Goal: Navigation & Orientation: Find specific page/section

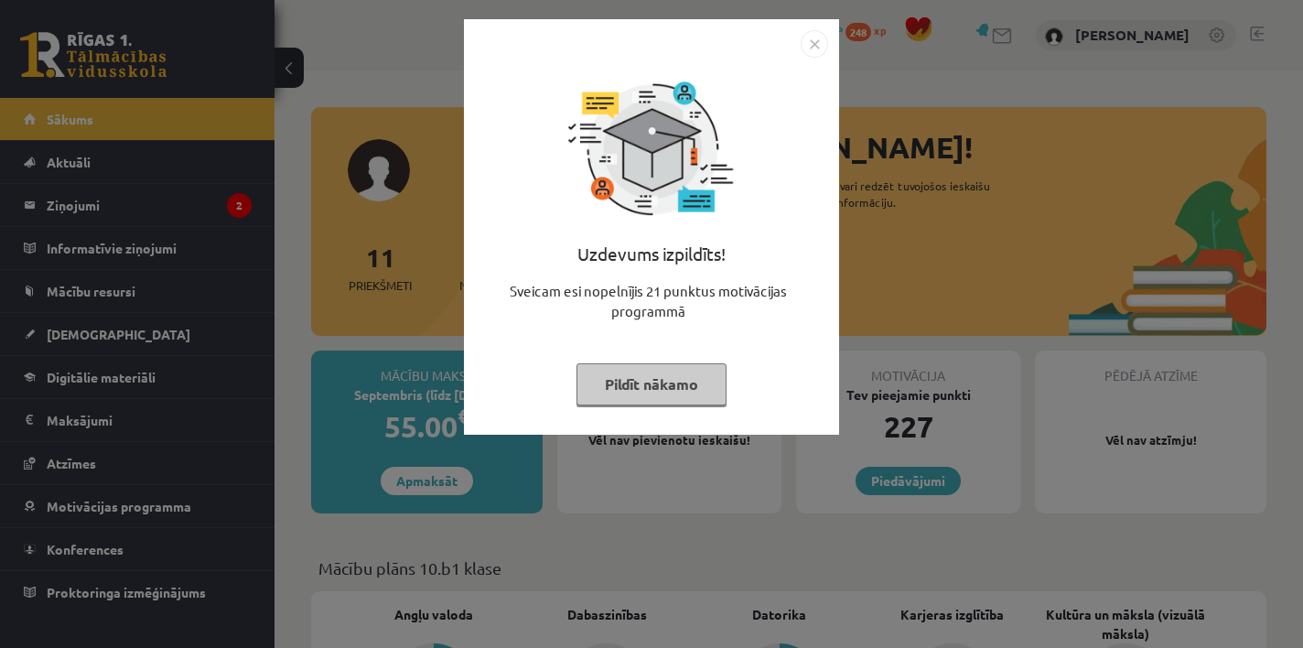
click at [647, 490] on div "Uzdevums izpildīts! Sveicam esi nopelnījis 21 punktus motivācijas programmā Pil…" at bounding box center [651, 324] width 1303 height 648
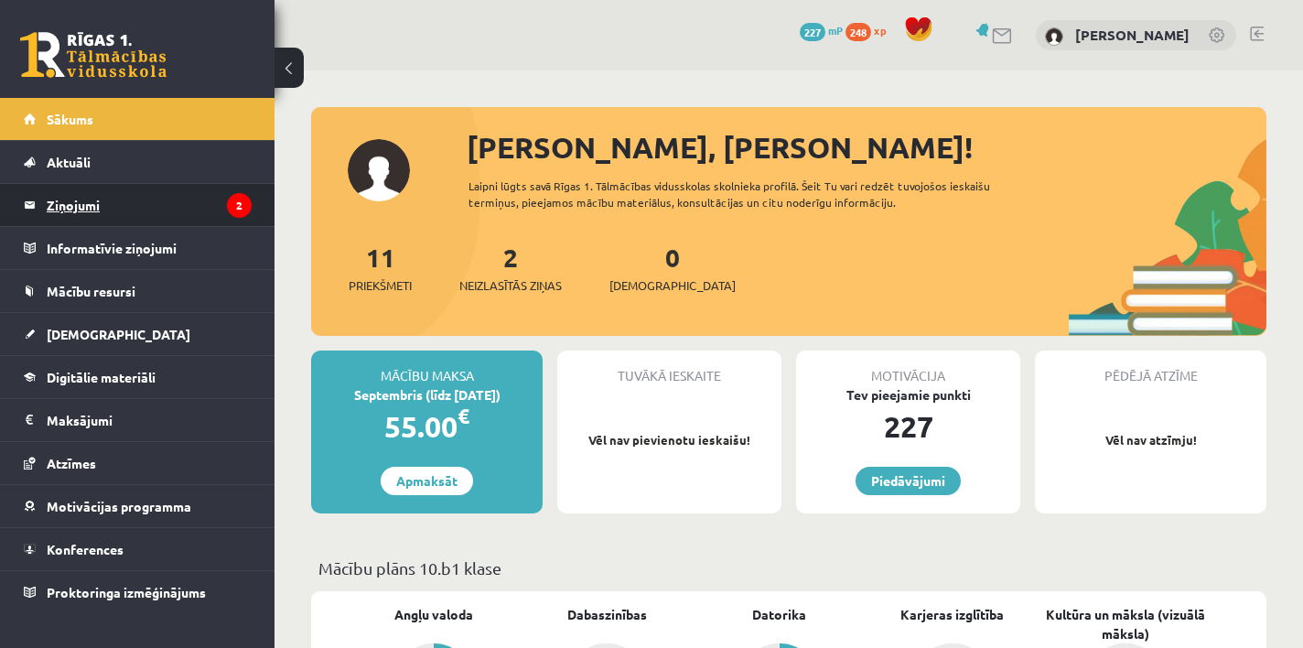
click at [200, 188] on legend "Ziņojumi 2" at bounding box center [149, 205] width 205 height 42
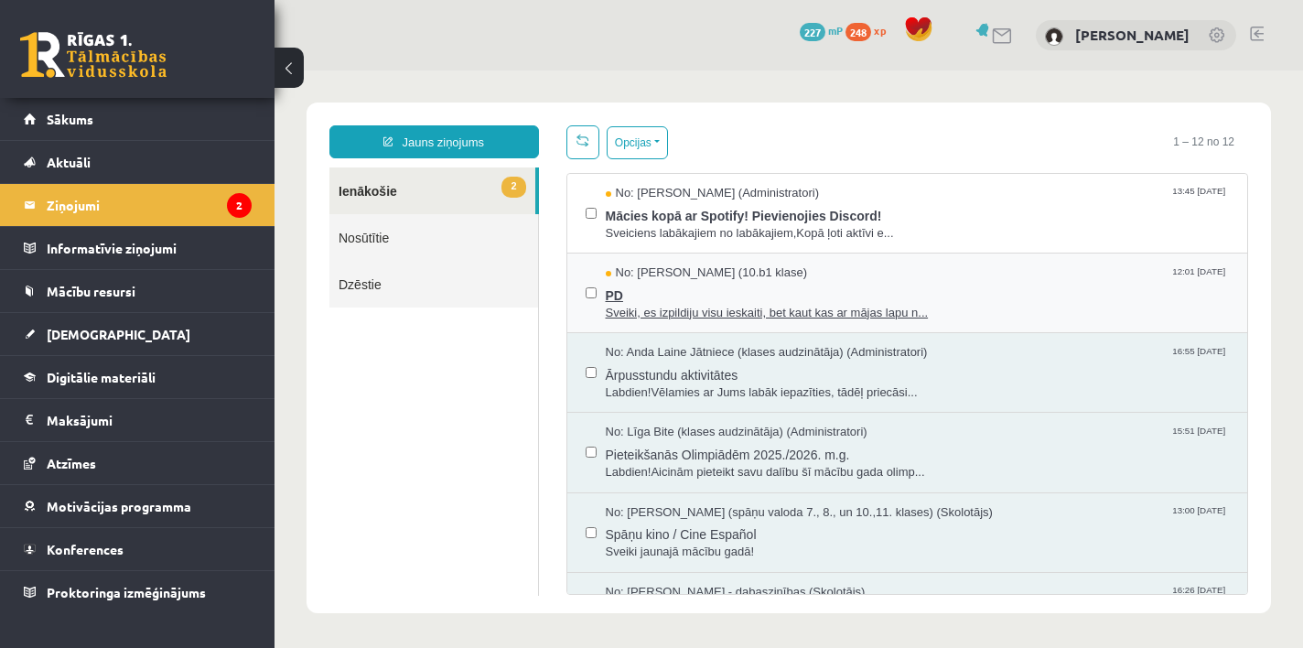
click at [787, 284] on span "PD" at bounding box center [918, 293] width 624 height 23
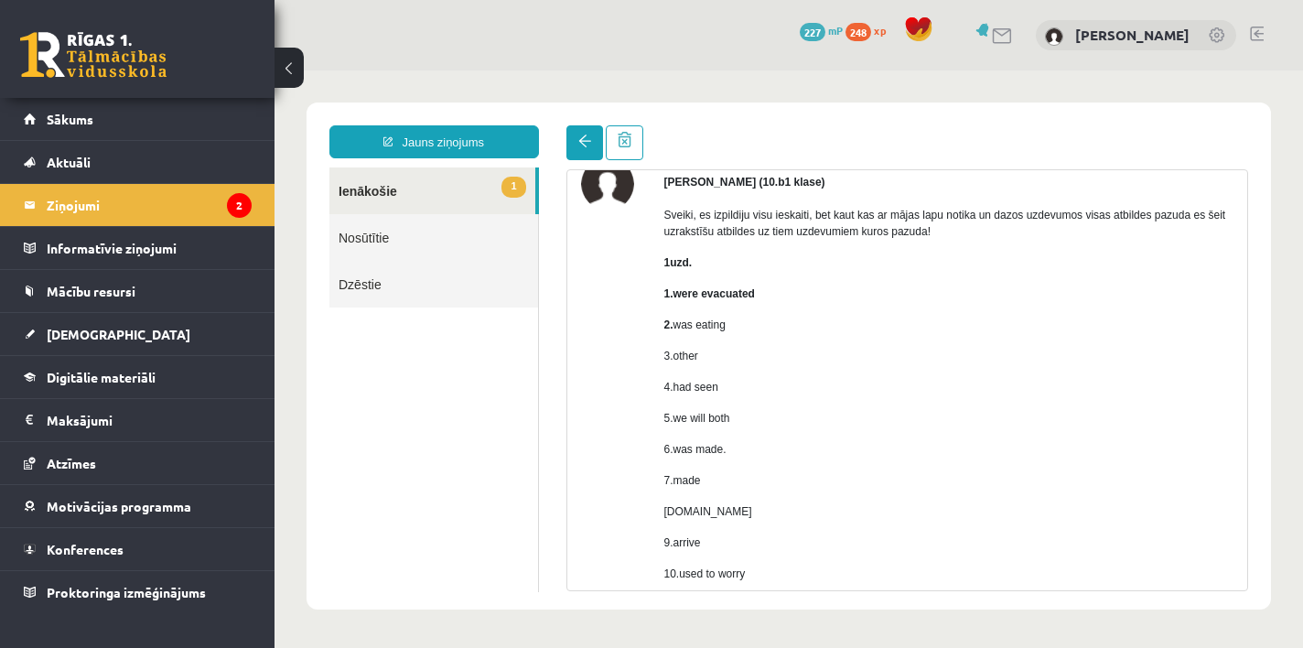
click at [582, 138] on span at bounding box center [584, 141] width 13 height 13
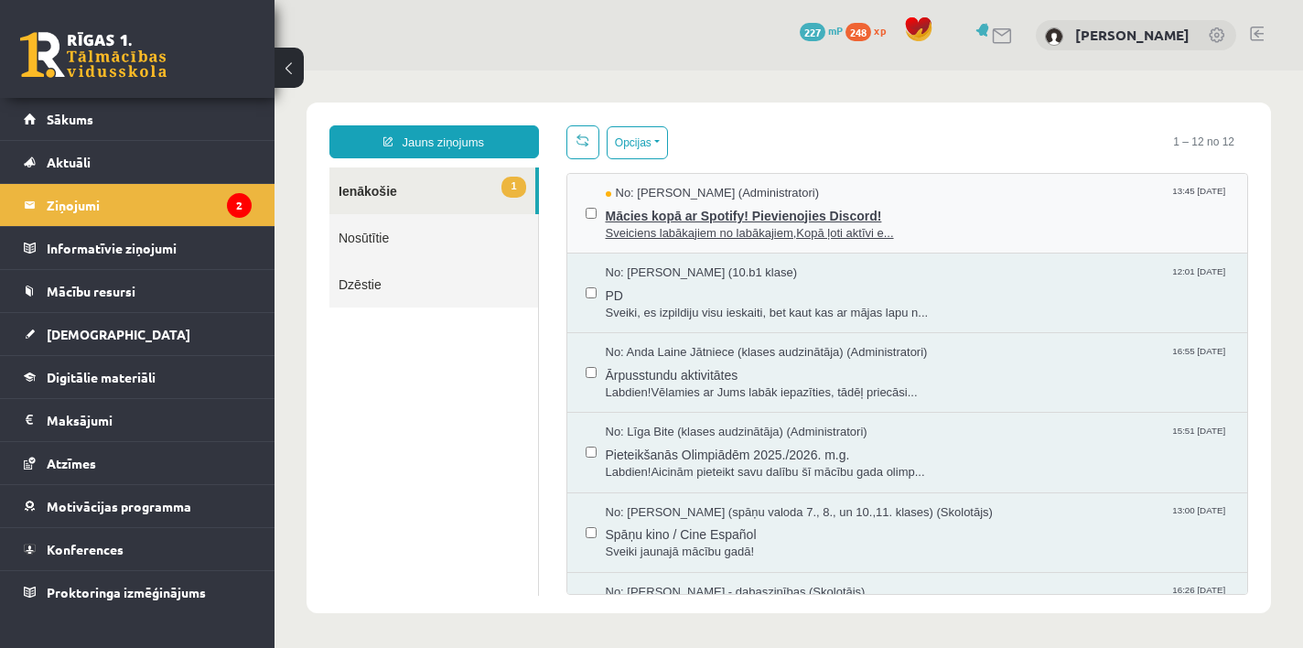
click at [831, 199] on div "No: Ivo Čapiņš (Administratori) 13:45 12/09/2025" at bounding box center [918, 193] width 624 height 17
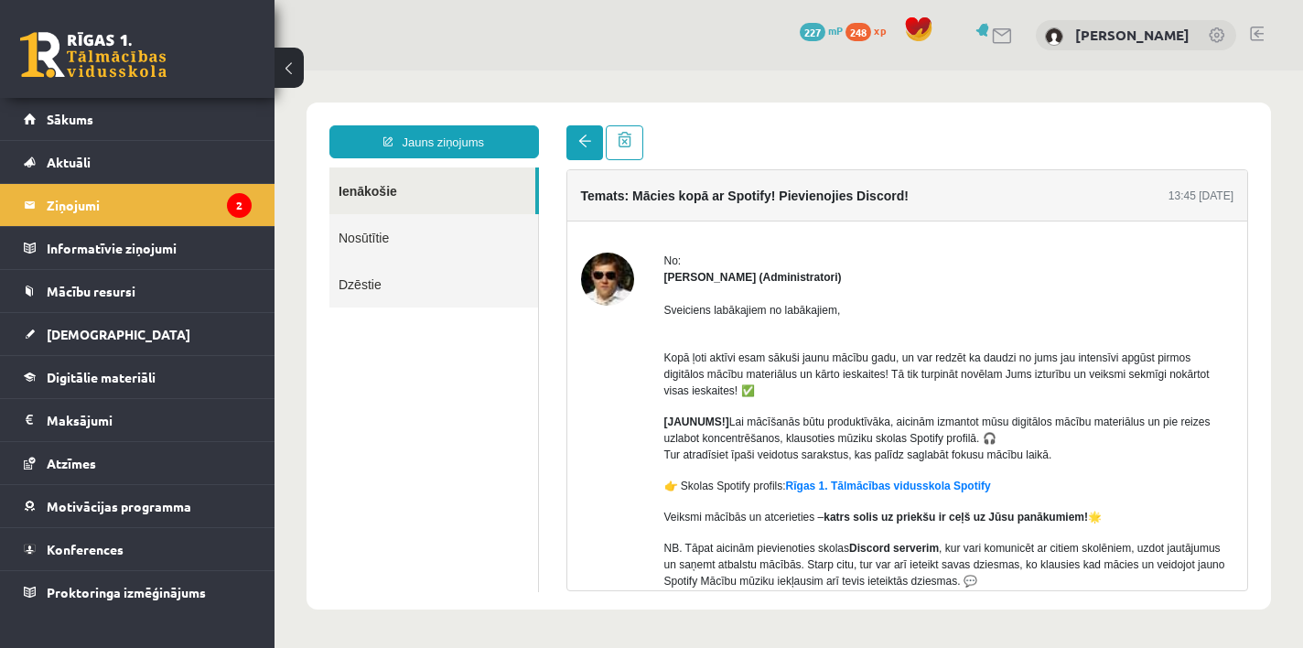
click at [581, 138] on span at bounding box center [584, 141] width 13 height 13
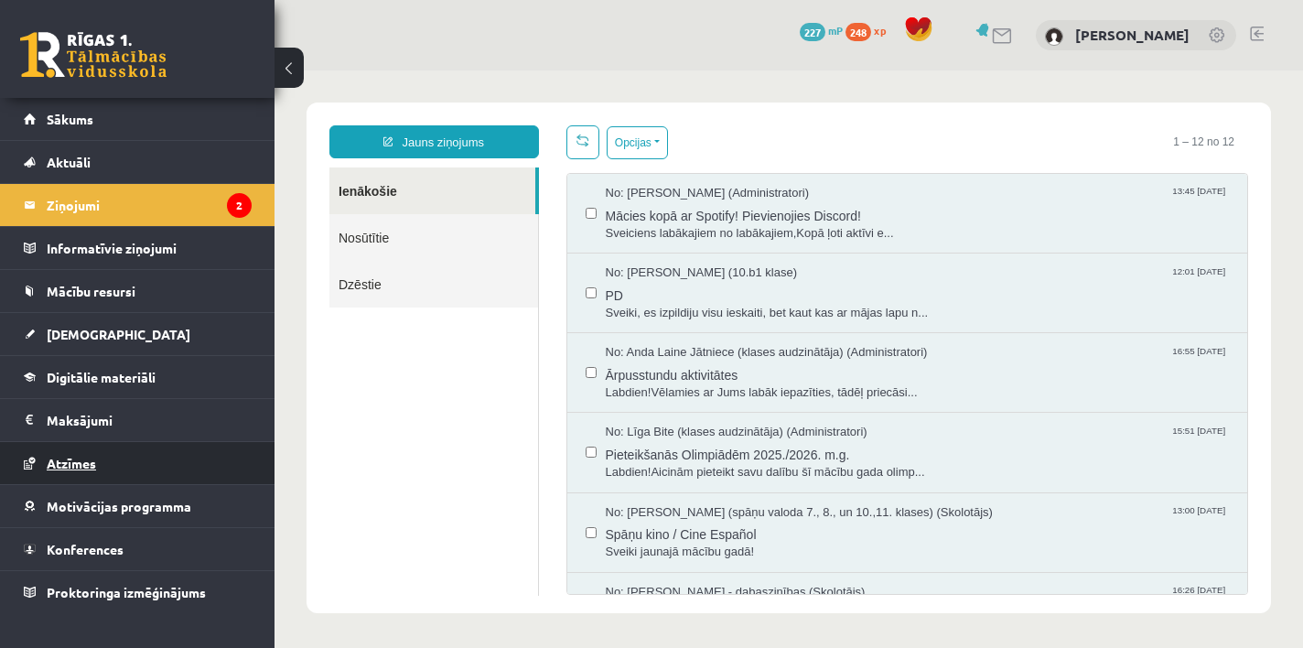
click at [82, 453] on link "Atzīmes" at bounding box center [138, 463] width 228 height 42
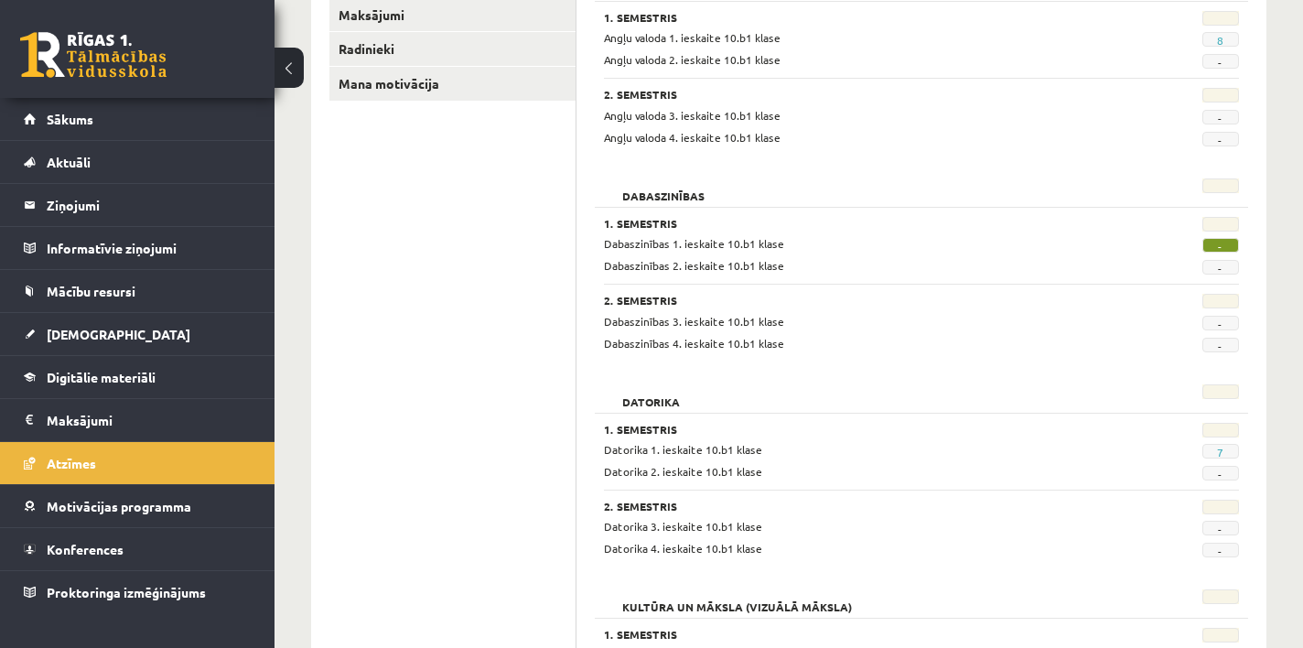
scroll to position [330, 0]
click at [1226, 446] on span "7" at bounding box center [1221, 449] width 37 height 15
click at [1220, 446] on link "7" at bounding box center [1220, 450] width 6 height 15
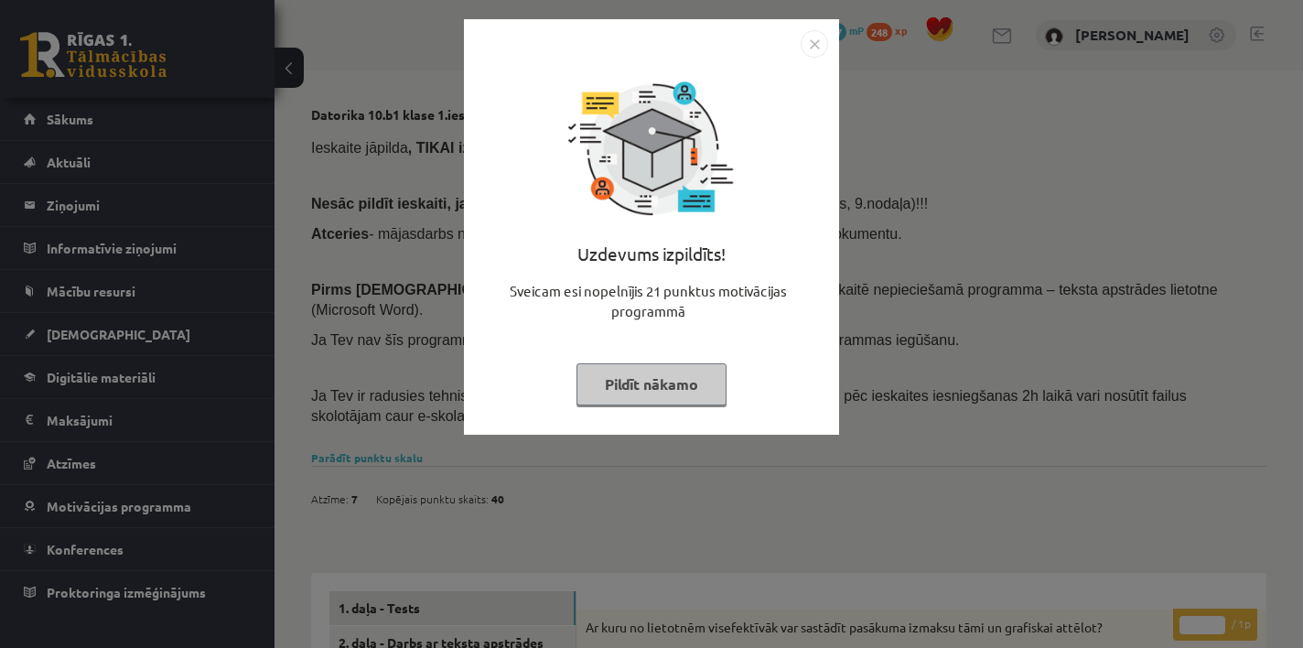
click at [815, 35] on img "Close" at bounding box center [814, 43] width 27 height 27
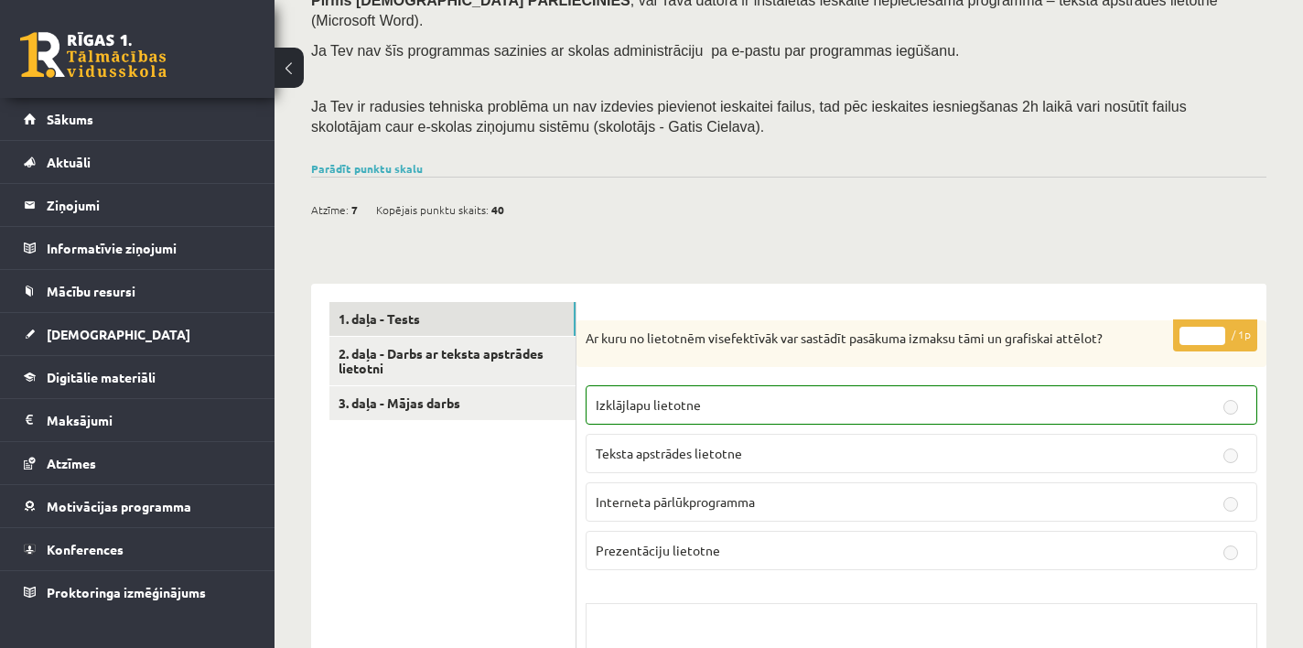
scroll to position [293, 0]
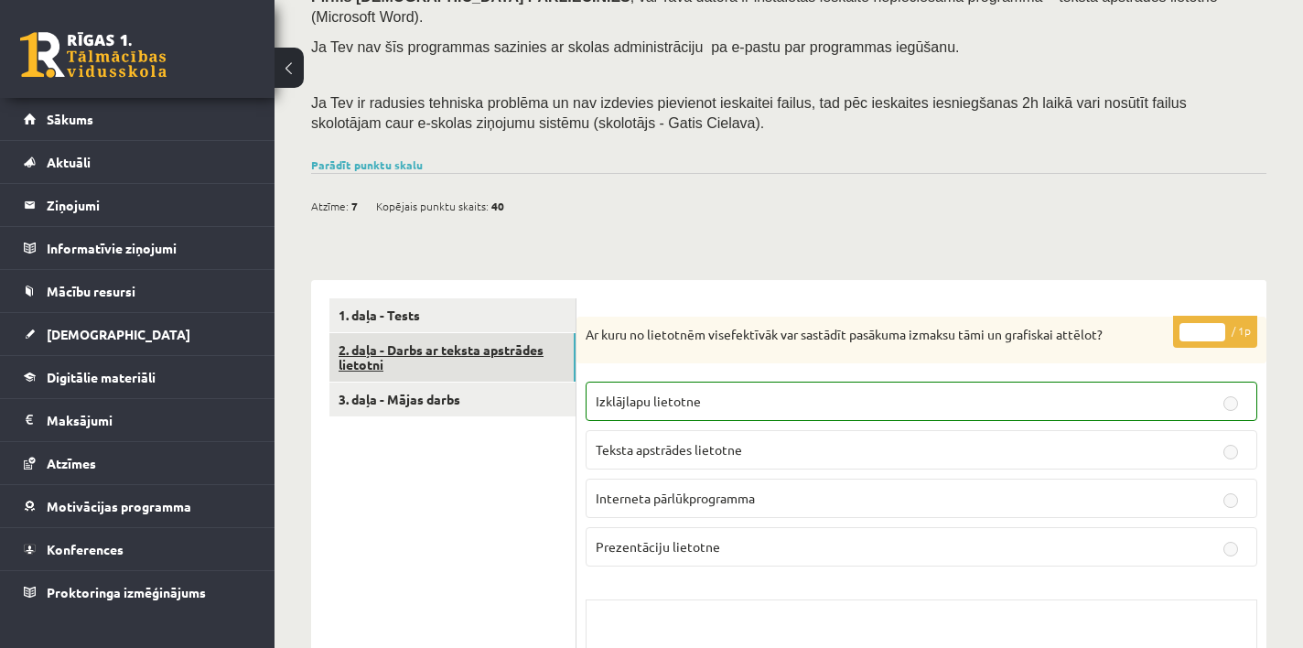
click at [435, 333] on link "2. daļa - Darbs ar teksta apstrādes lietotni" at bounding box center [452, 357] width 246 height 49
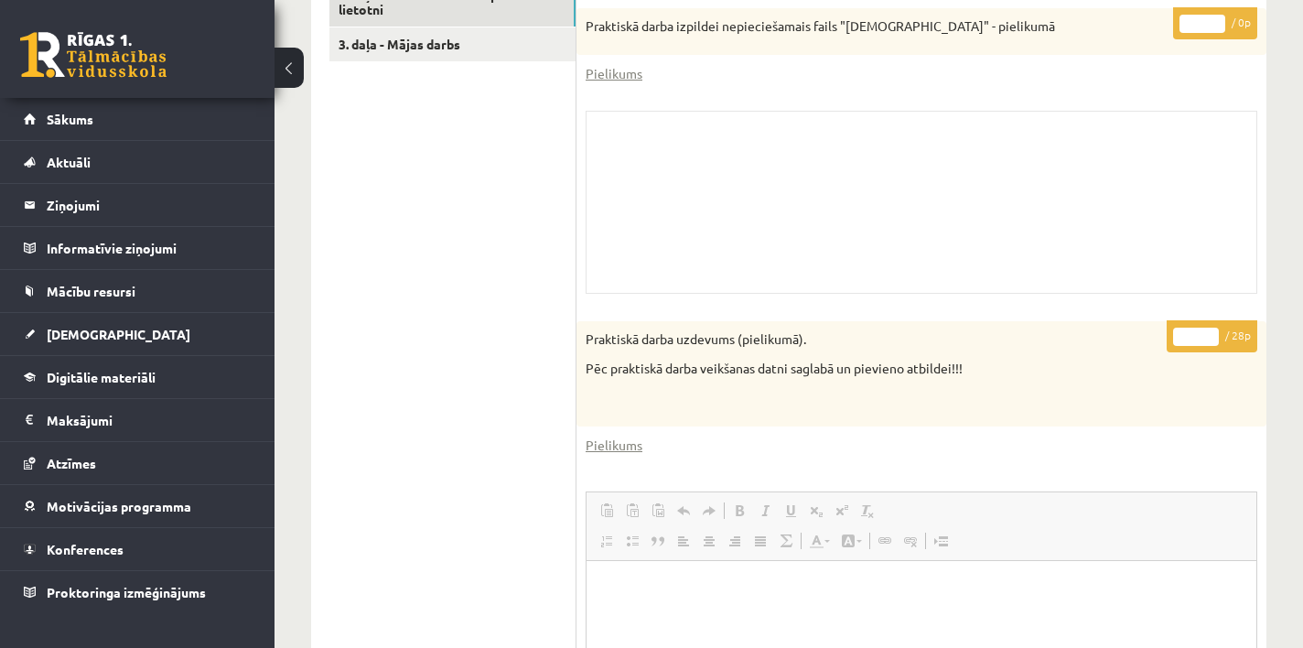
scroll to position [567, 0]
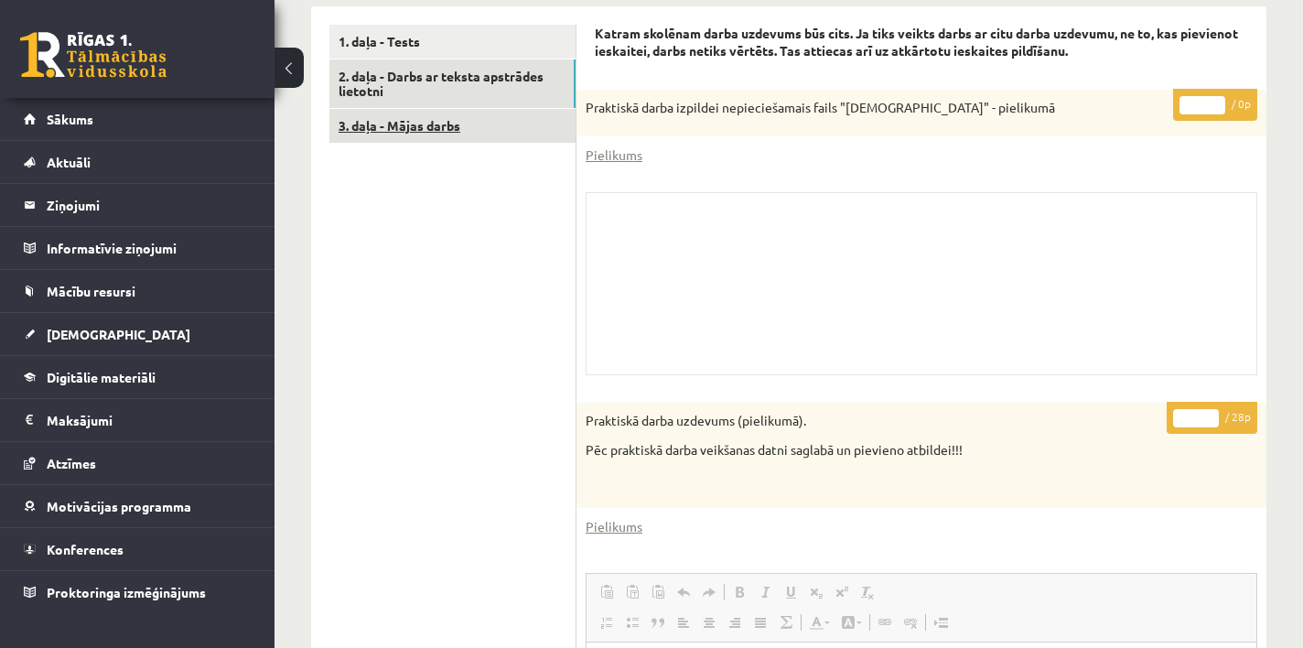
click at [473, 109] on link "3. daļa - Mājas darbs" at bounding box center [452, 126] width 246 height 34
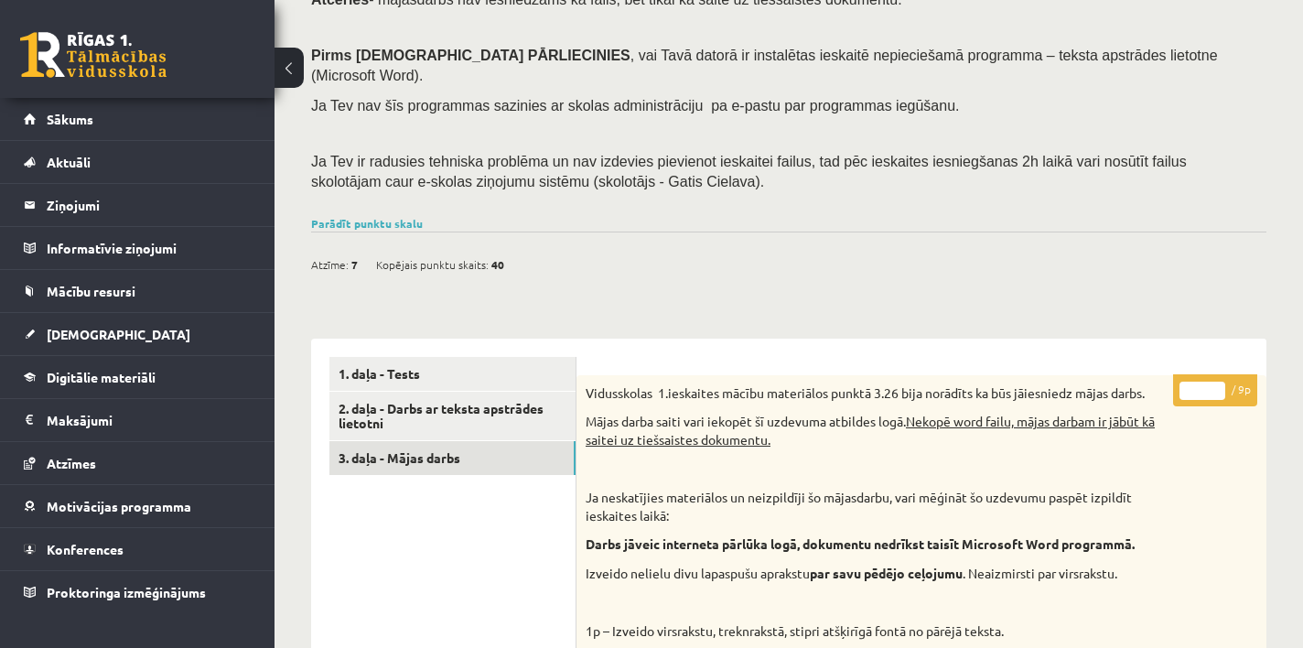
scroll to position [245, 0]
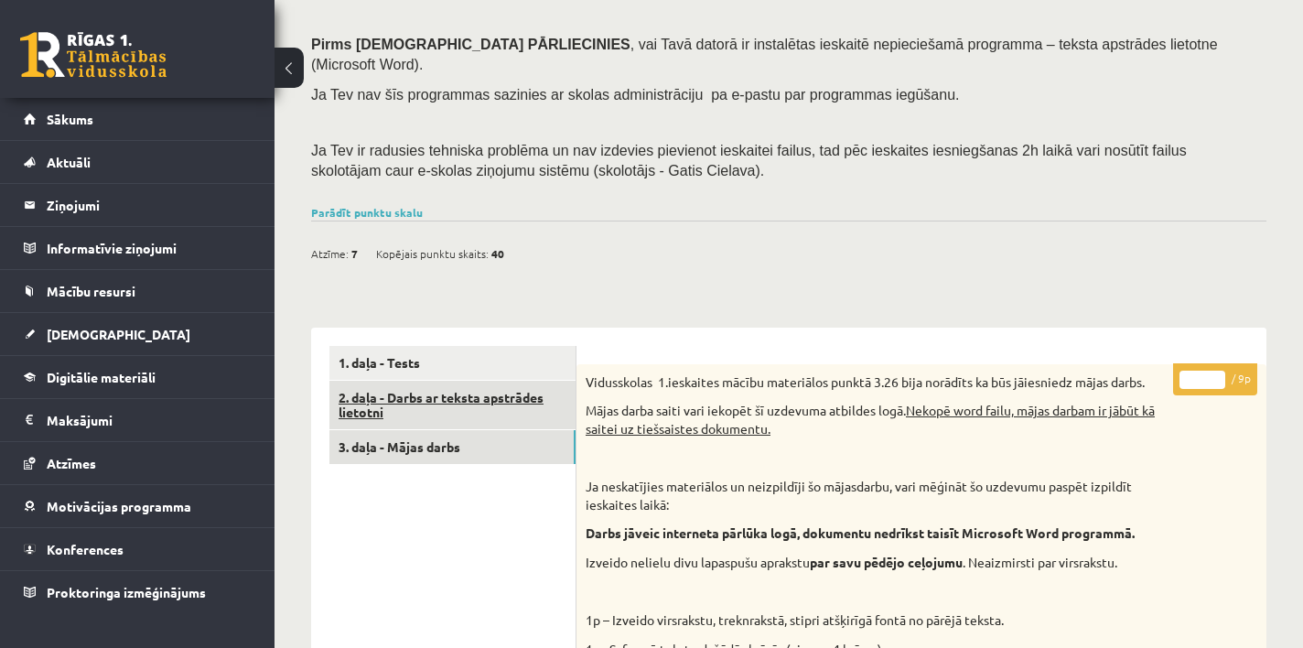
click at [494, 381] on link "2. daļa - Darbs ar teksta apstrādes lietotni" at bounding box center [452, 405] width 246 height 49
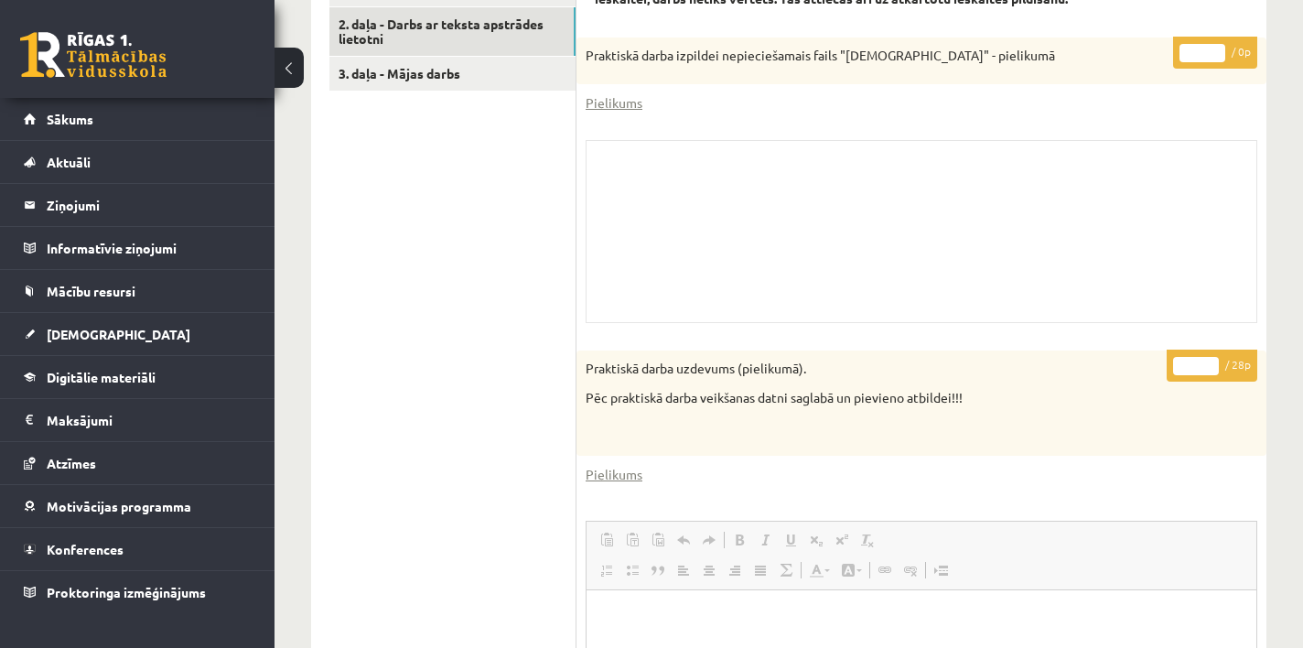
scroll to position [621, 0]
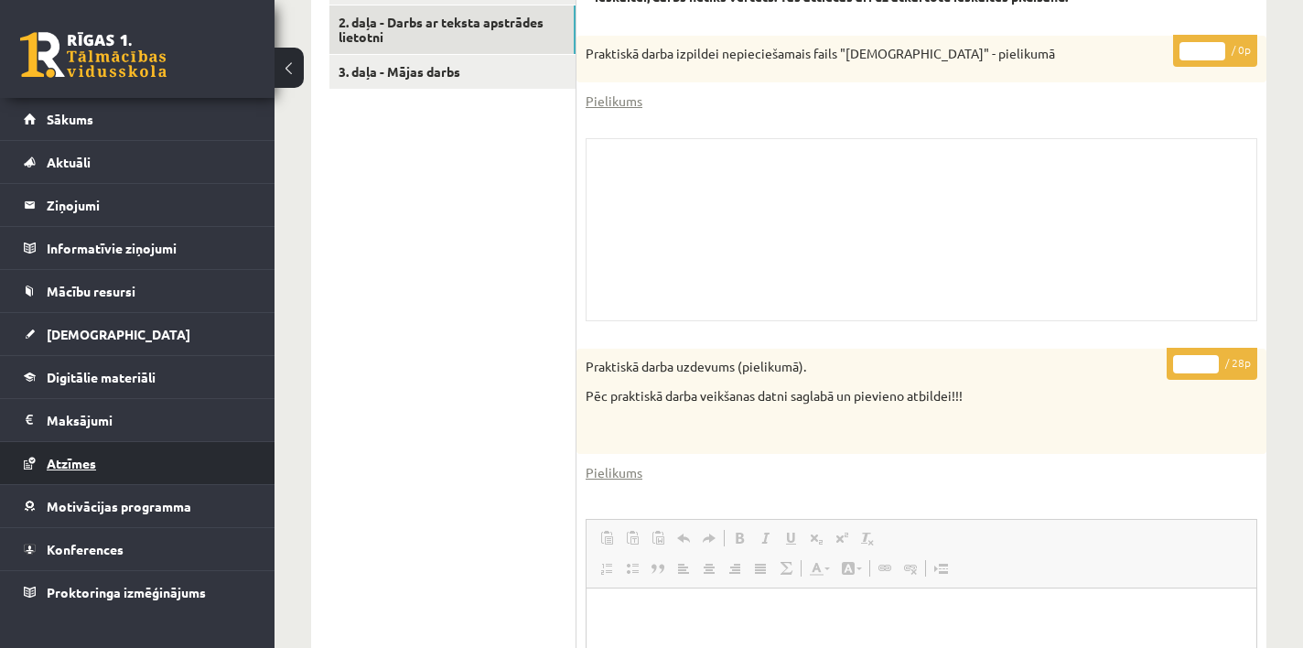
click at [89, 459] on span "Atzīmes" at bounding box center [71, 463] width 49 height 16
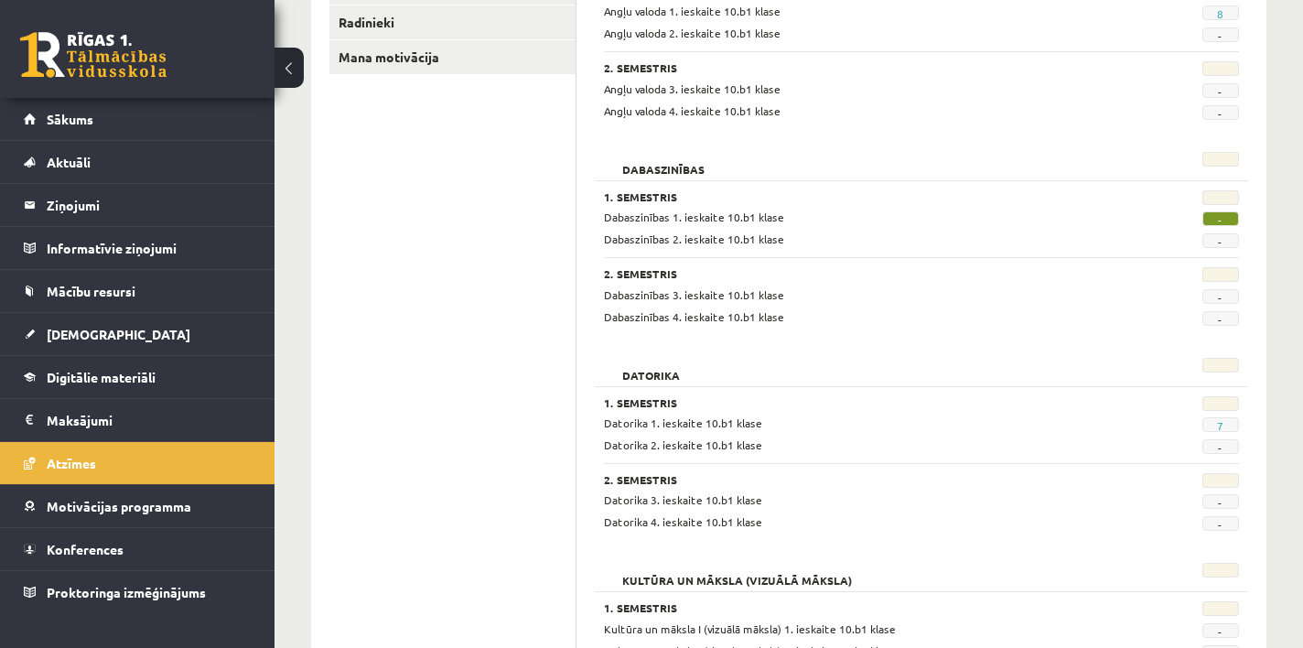
scroll to position [371, 0]
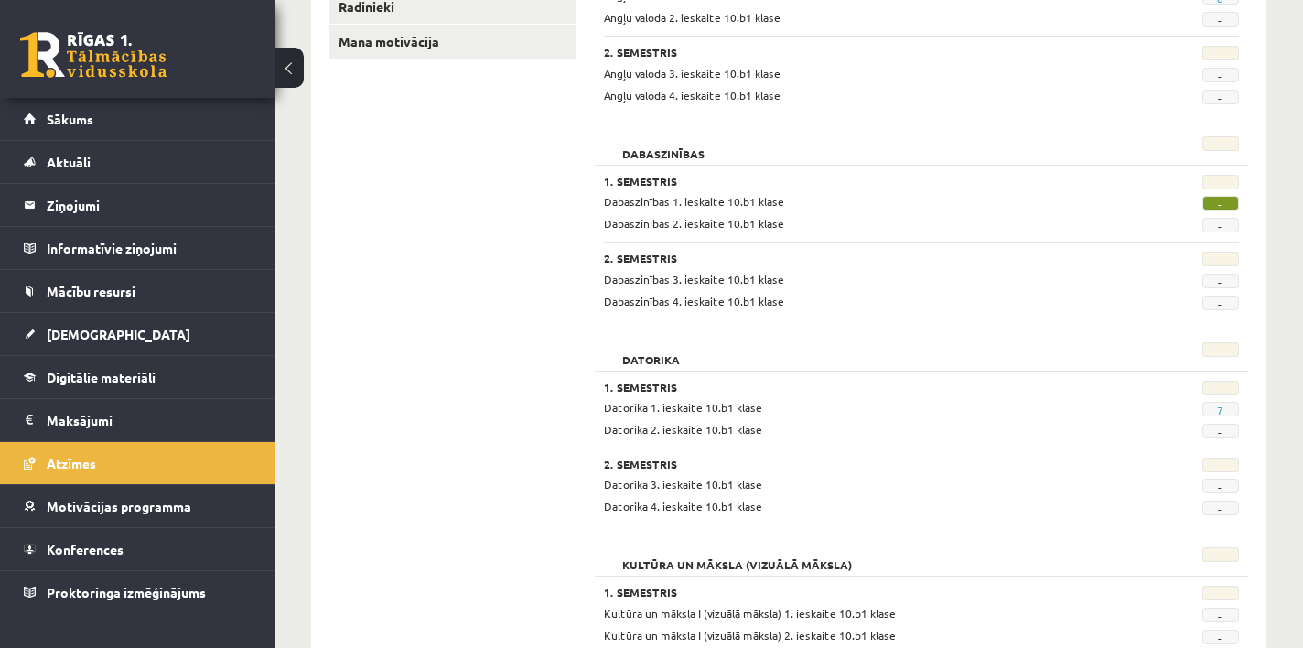
click at [728, 429] on span "Datorika 2. ieskaite 10.b1 klase" at bounding box center [683, 429] width 158 height 15
click at [1220, 426] on span "-" at bounding box center [1221, 431] width 37 height 15
click at [1225, 430] on span "-" at bounding box center [1221, 431] width 37 height 15
click at [83, 119] on span "Sākums" at bounding box center [70, 119] width 47 height 16
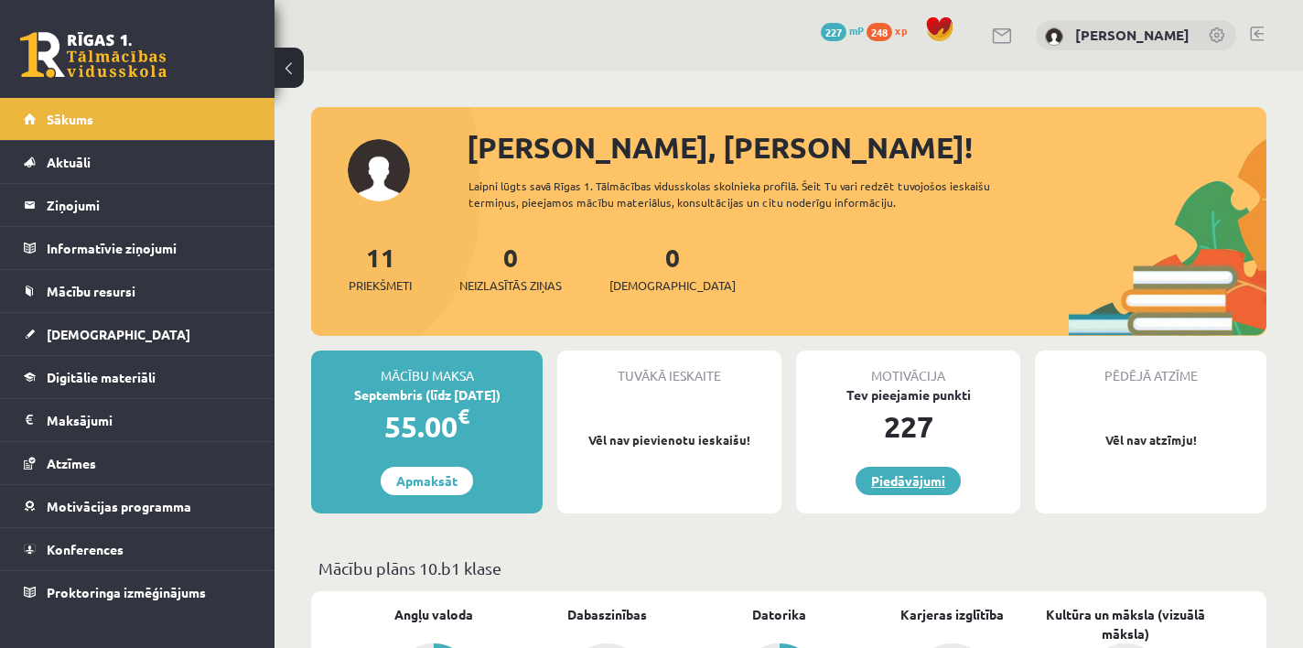
click at [950, 486] on link "Piedāvājumi" at bounding box center [908, 481] width 105 height 28
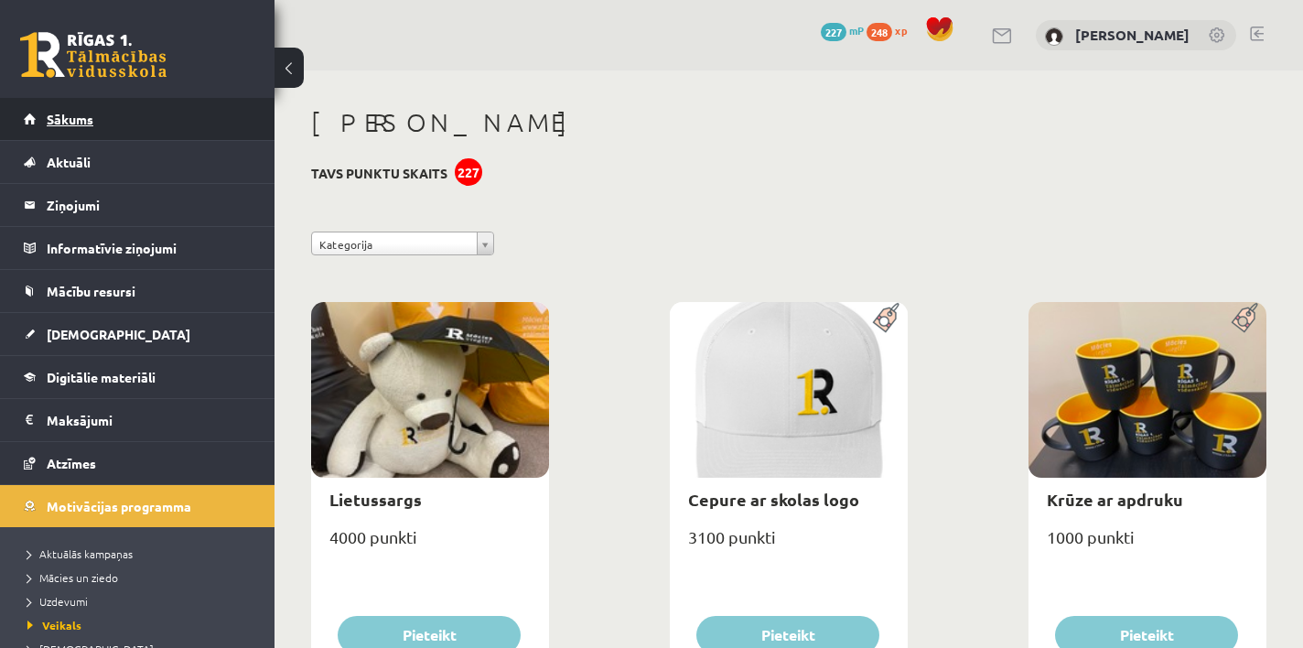
click at [71, 121] on span "Sākums" at bounding box center [70, 119] width 47 height 16
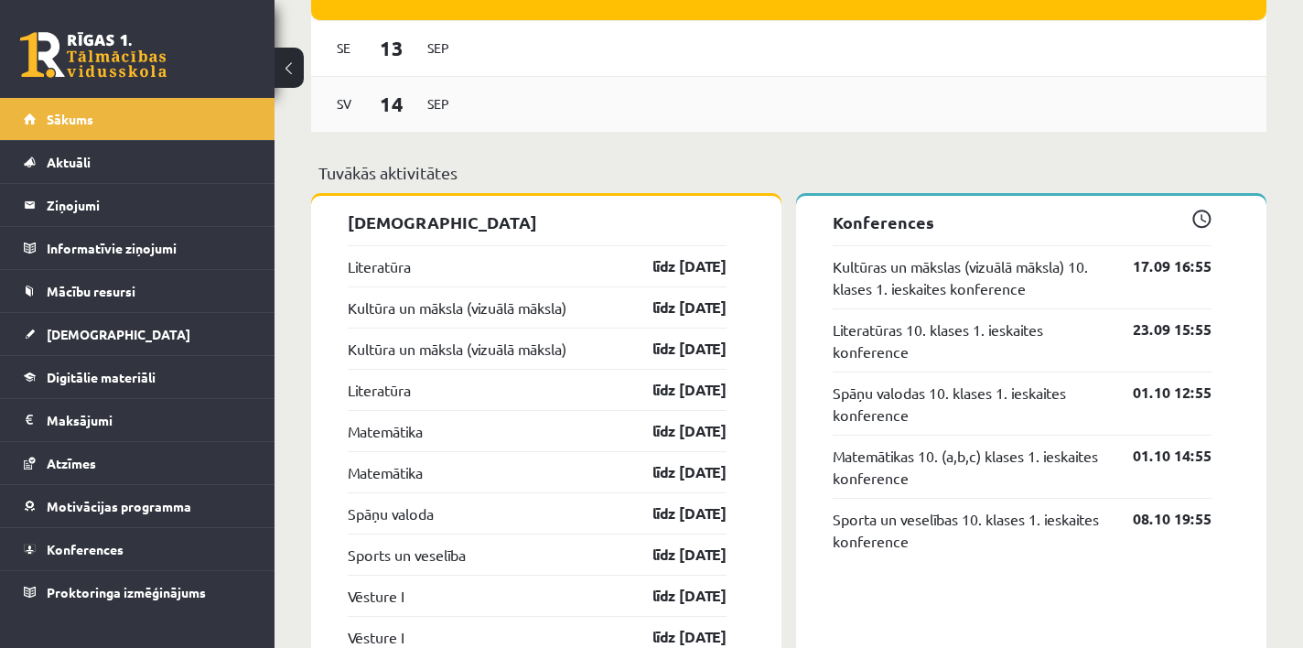
scroll to position [1507, 0]
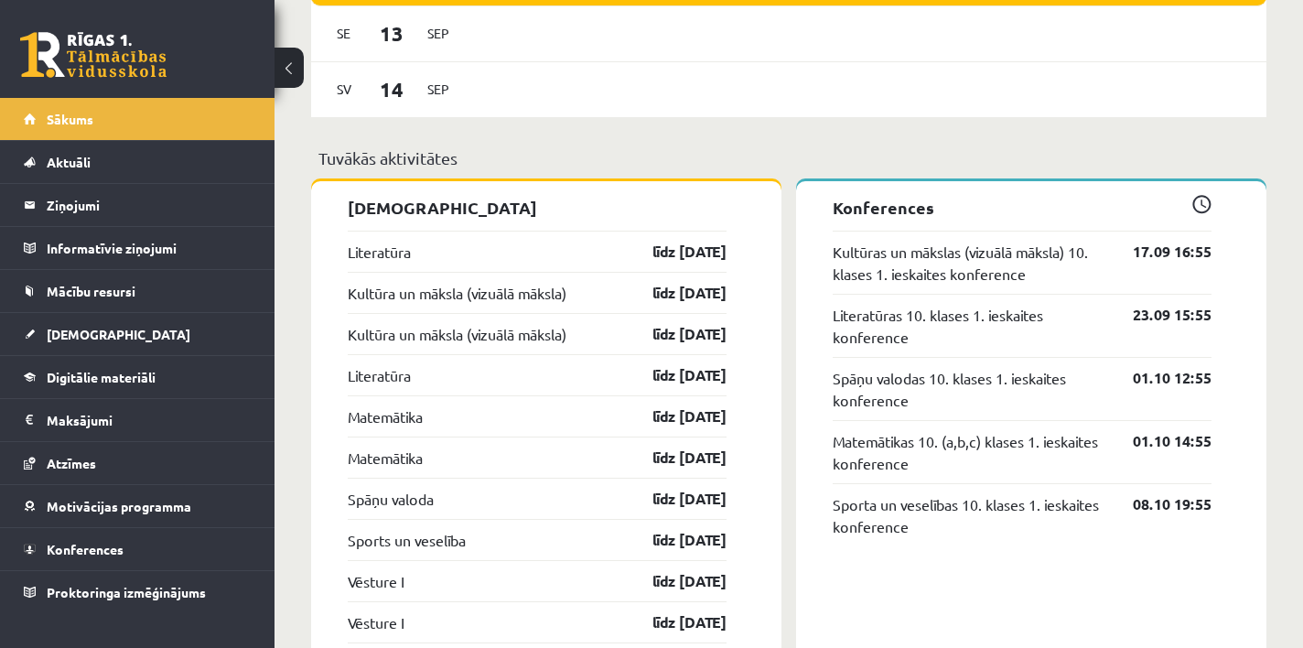
click at [502, 264] on div "Literatūra līdz [DATE]" at bounding box center [537, 251] width 379 height 41
click at [652, 259] on link "līdz [DATE]" at bounding box center [674, 252] width 106 height 22
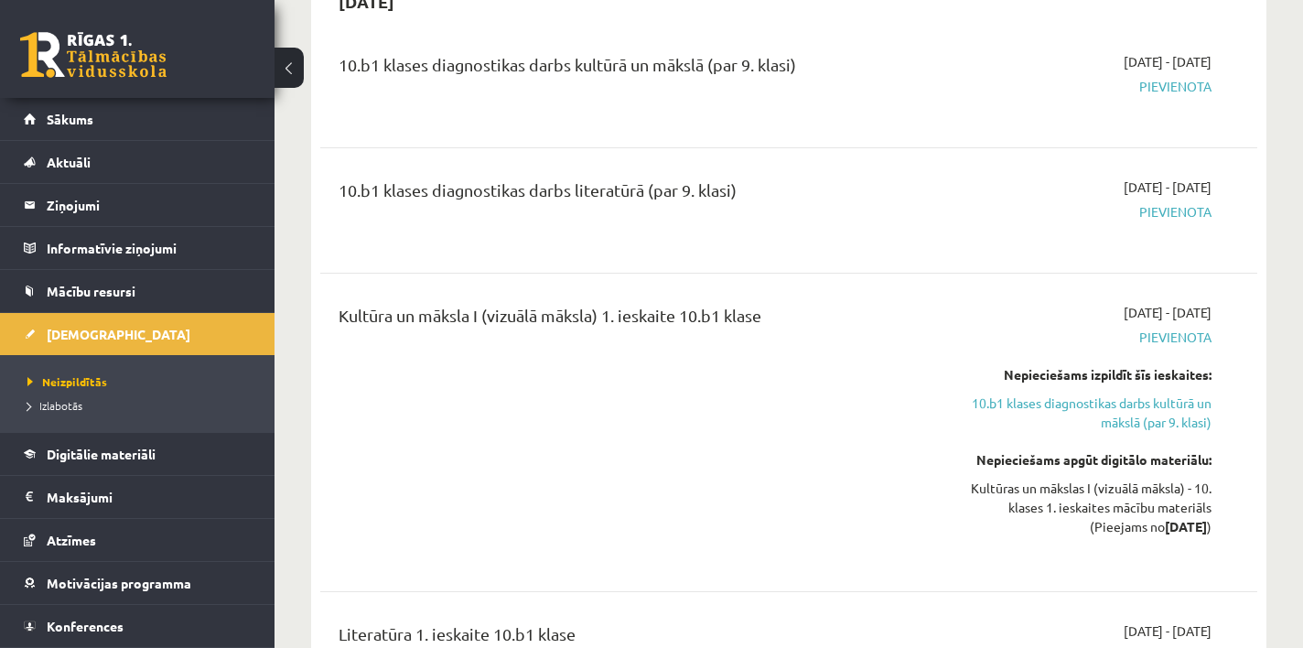
scroll to position [478, 0]
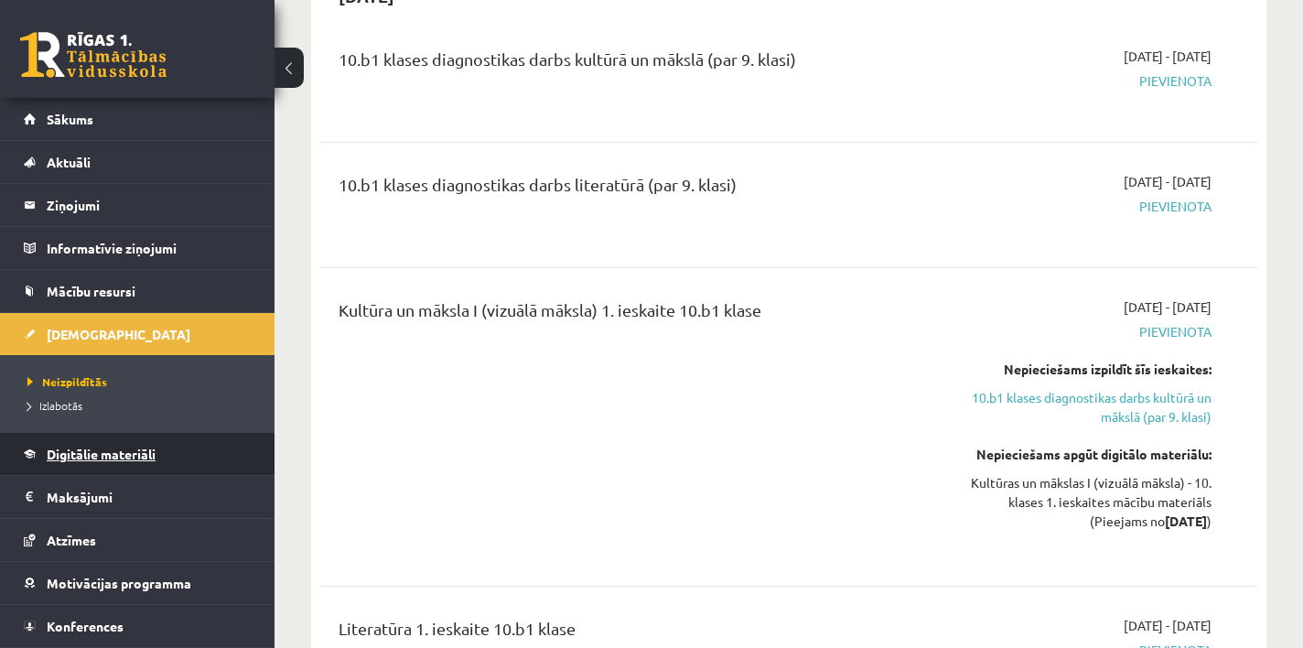
click at [96, 450] on span "Digitālie materiāli" at bounding box center [101, 454] width 109 height 16
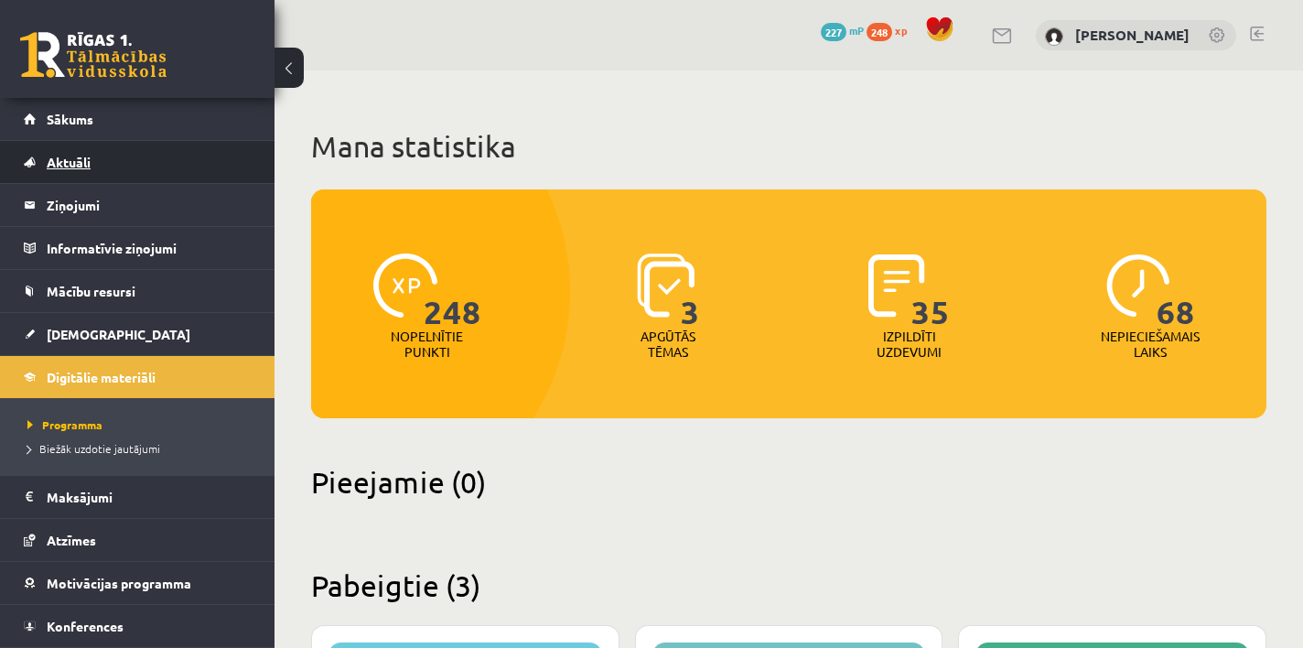
click at [85, 155] on span "Aktuāli" at bounding box center [69, 162] width 44 height 16
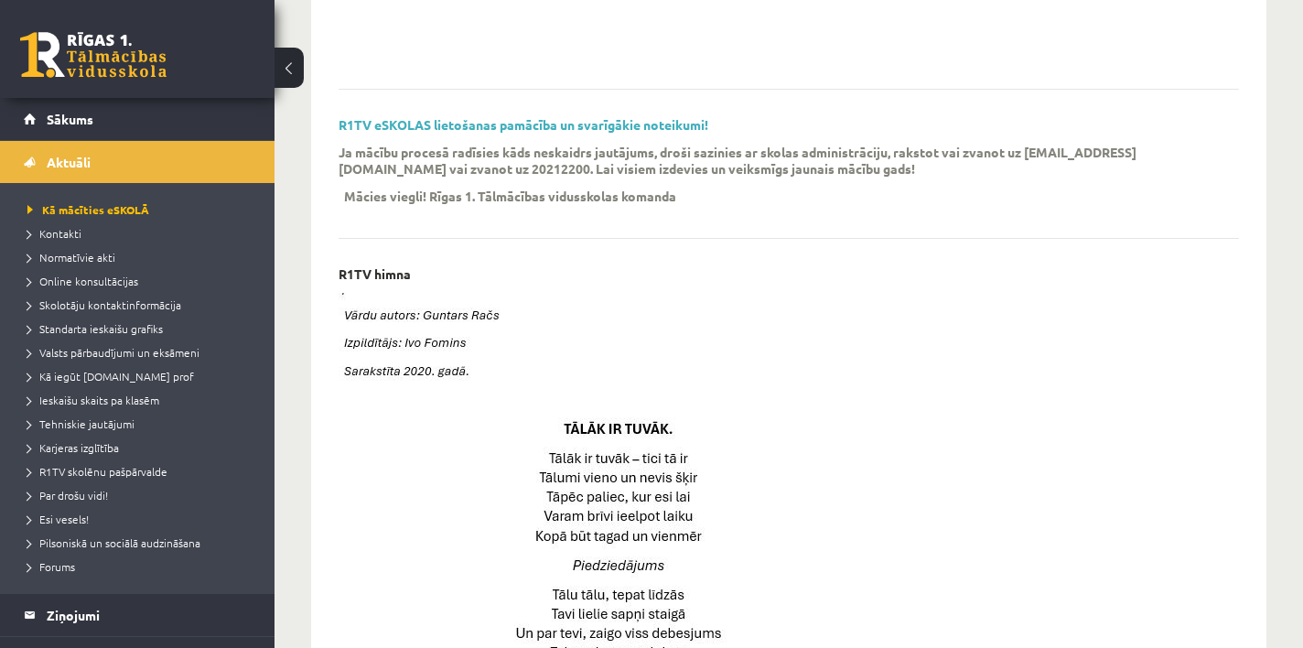
scroll to position [527, 0]
click at [65, 113] on span "Sākums" at bounding box center [70, 119] width 47 height 16
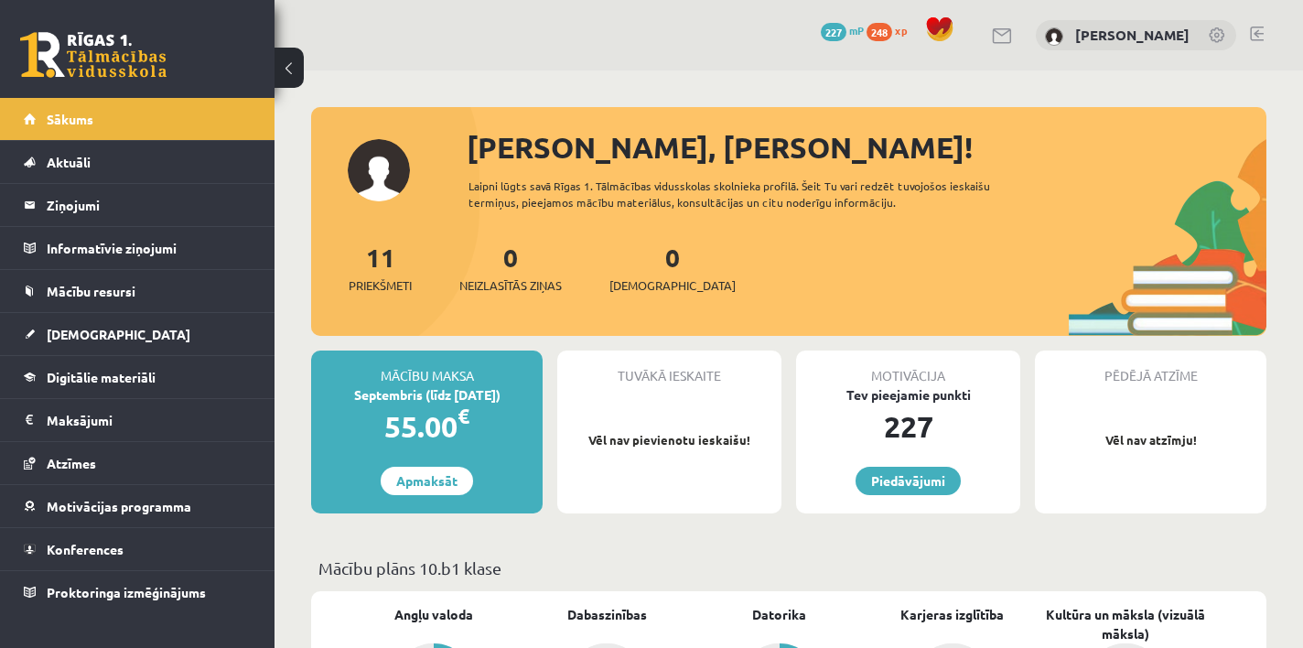
click at [1258, 32] on link at bounding box center [1257, 34] width 14 height 15
